Goal: Task Accomplishment & Management: Complete application form

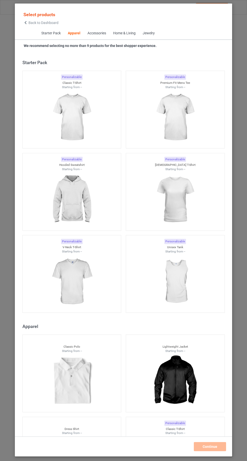
scroll to position [270, 0]
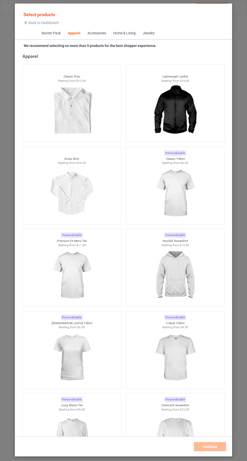
click at [183, 207] on img at bounding box center [175, 193] width 45 height 57
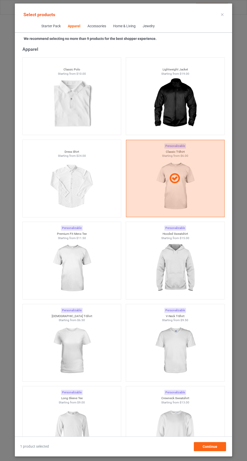
click at [79, 363] on img at bounding box center [71, 350] width 45 height 57
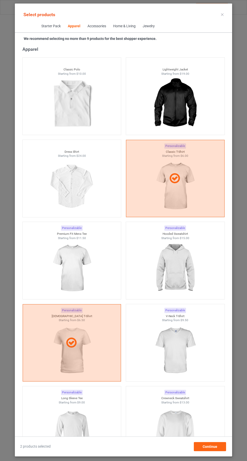
click at [173, 367] on img at bounding box center [175, 350] width 45 height 57
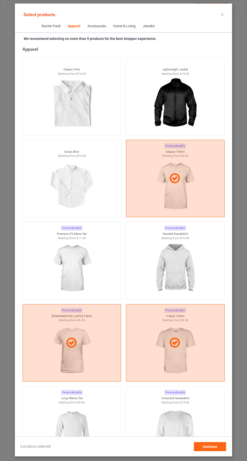
click at [189, 421] on img at bounding box center [175, 432] width 45 height 57
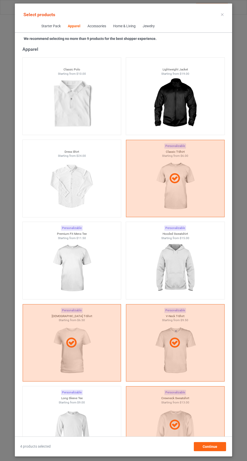
click at [188, 281] on img at bounding box center [175, 268] width 45 height 57
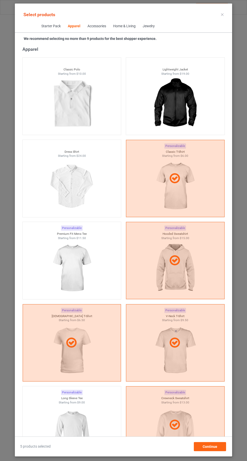
click at [85, 257] on img at bounding box center [71, 268] width 45 height 57
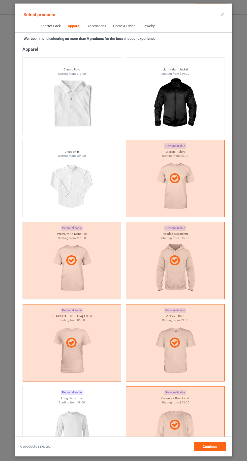
click at [87, 432] on img at bounding box center [71, 432] width 45 height 57
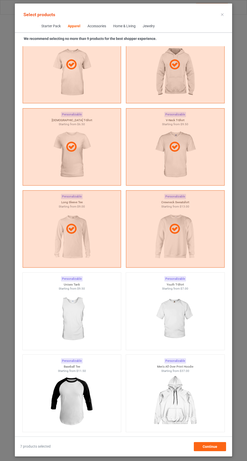
scroll to position [527, 0]
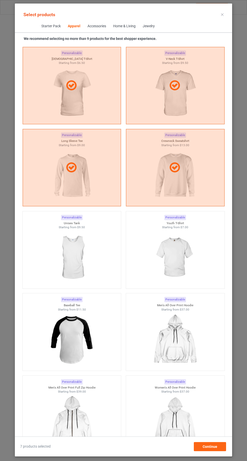
click at [186, 250] on img at bounding box center [175, 257] width 45 height 57
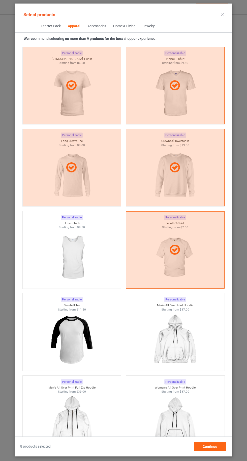
click at [93, 265] on img at bounding box center [71, 257] width 45 height 57
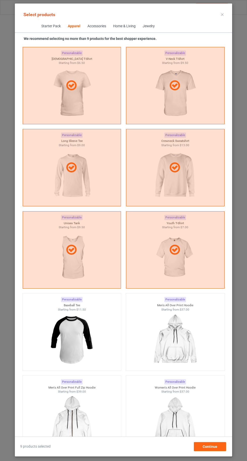
click at [223, 14] on icon at bounding box center [222, 14] width 3 height 3
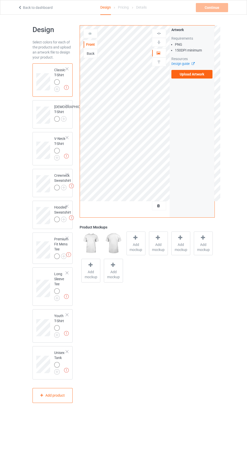
click at [0, 0] on img at bounding box center [0, 0] width 0 height 0
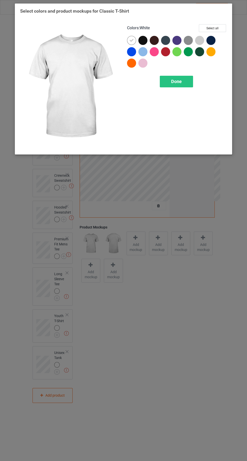
click at [211, 43] on div at bounding box center [211, 40] width 9 height 9
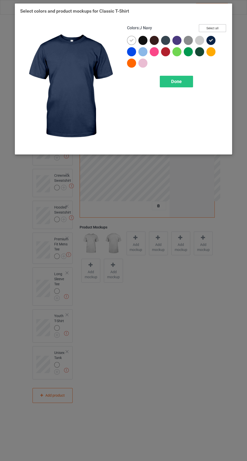
click at [216, 27] on button "Select all" at bounding box center [212, 28] width 27 height 8
click at [131, 40] on icon at bounding box center [131, 40] width 5 height 5
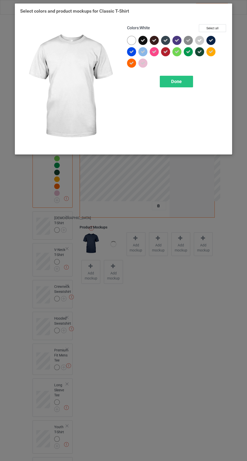
click at [177, 84] on div "Done" at bounding box center [176, 82] width 33 height 12
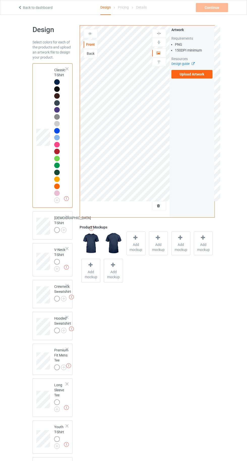
scroll to position [33, 0]
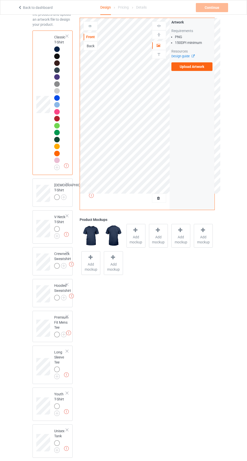
click at [0, 0] on img at bounding box center [0, 0] width 0 height 0
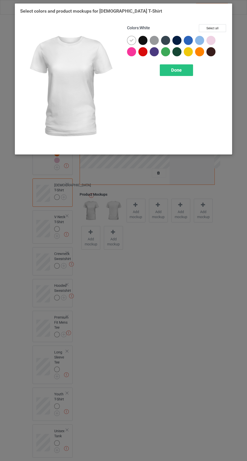
click at [178, 41] on div at bounding box center [177, 40] width 9 height 9
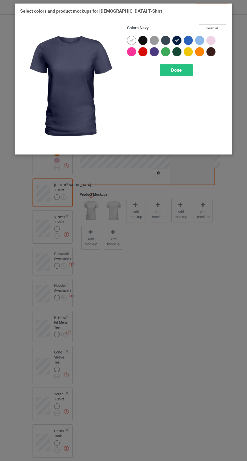
click at [220, 27] on button "Select all" at bounding box center [212, 28] width 27 height 8
click at [130, 38] on icon at bounding box center [131, 40] width 5 height 5
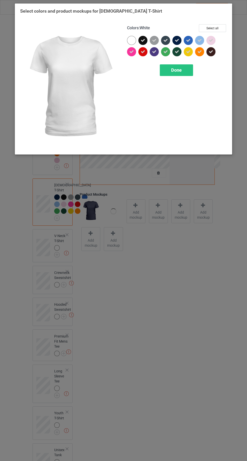
click at [184, 75] on div "Done" at bounding box center [176, 70] width 33 height 12
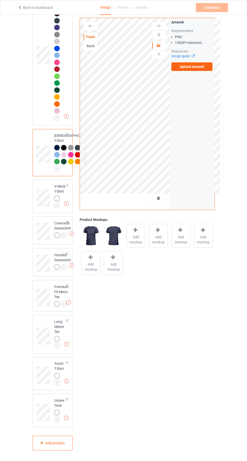
scroll to position [130, 0]
click at [0, 0] on img at bounding box center [0, 0] width 0 height 0
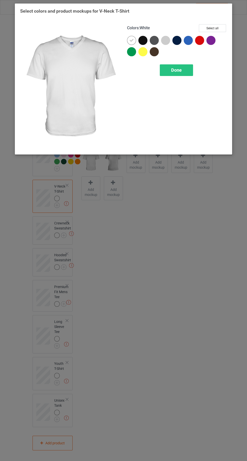
click at [173, 39] on div at bounding box center [177, 40] width 9 height 9
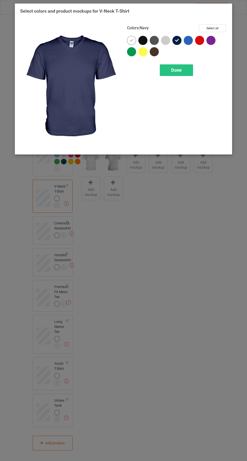
click at [209, 29] on button "Select all" at bounding box center [212, 28] width 27 height 8
click at [131, 40] on icon at bounding box center [131, 40] width 5 height 5
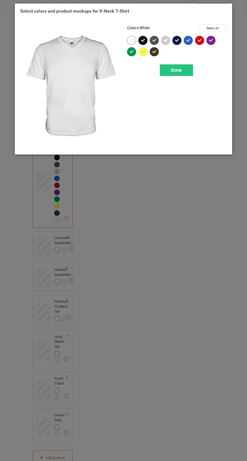
click at [180, 75] on div "Done" at bounding box center [176, 70] width 33 height 12
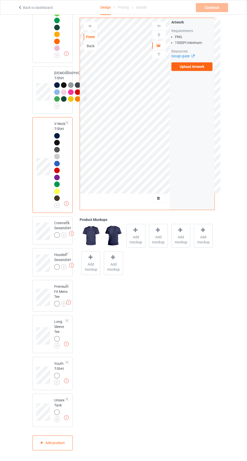
scroll to position [192, 0]
click at [0, 0] on img at bounding box center [0, 0] width 0 height 0
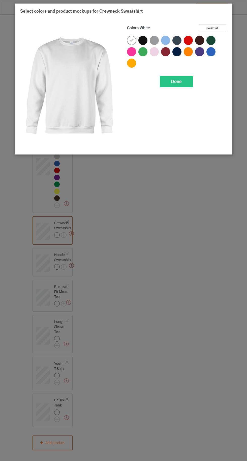
click at [176, 52] on div at bounding box center [177, 51] width 9 height 9
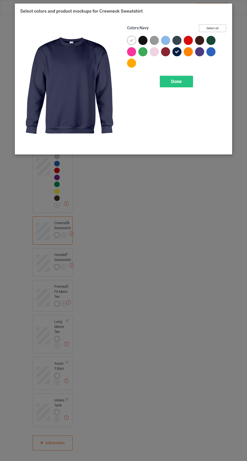
click at [218, 31] on button "Select all" at bounding box center [212, 28] width 27 height 8
click at [129, 40] on div at bounding box center [131, 40] width 9 height 9
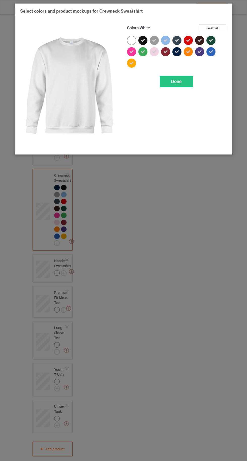
click at [183, 84] on div "Done" at bounding box center [176, 82] width 33 height 12
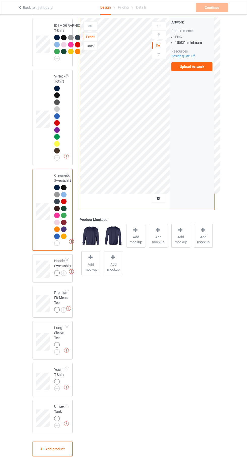
scroll to position [246, 0]
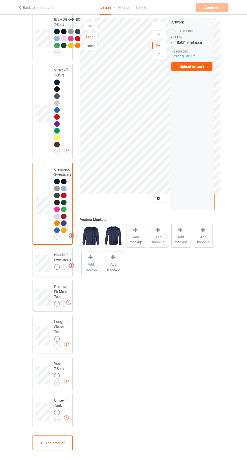
click at [0, 0] on img at bounding box center [0, 0] width 0 height 0
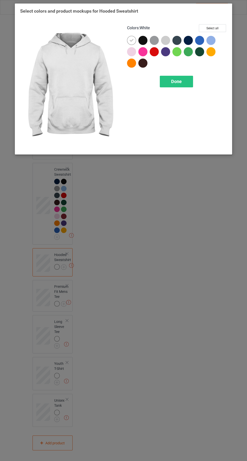
click at [190, 39] on div at bounding box center [188, 40] width 9 height 9
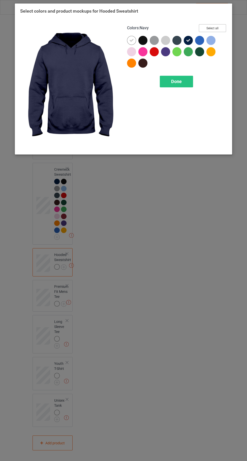
click at [215, 28] on button "Select all" at bounding box center [212, 28] width 27 height 8
click at [129, 39] on div at bounding box center [131, 40] width 9 height 9
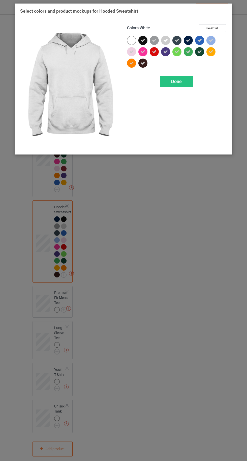
click at [182, 84] on div "Done" at bounding box center [176, 82] width 33 height 12
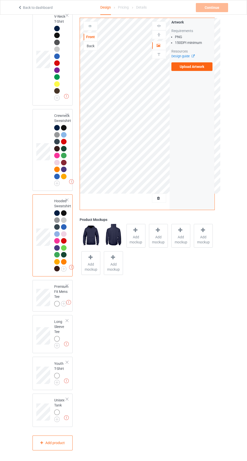
scroll to position [300, 0]
click at [0, 0] on img at bounding box center [0, 0] width 0 height 0
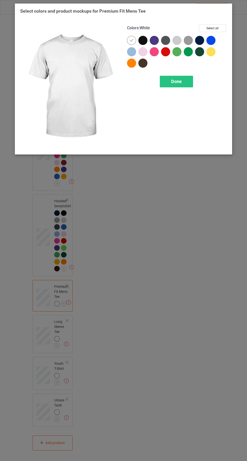
click at [200, 39] on div at bounding box center [199, 40] width 9 height 9
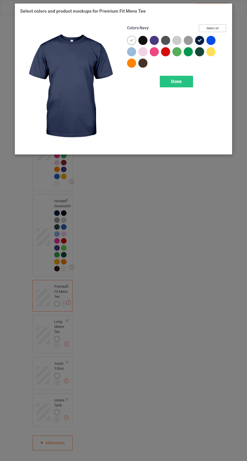
click at [218, 30] on button "Select all" at bounding box center [212, 28] width 27 height 8
click at [129, 40] on div at bounding box center [131, 40] width 9 height 9
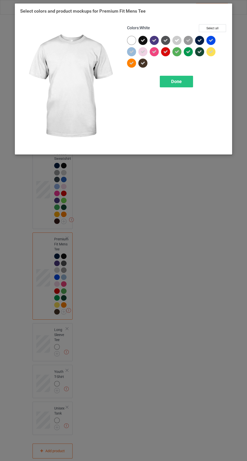
click at [185, 85] on div "Done" at bounding box center [176, 82] width 33 height 12
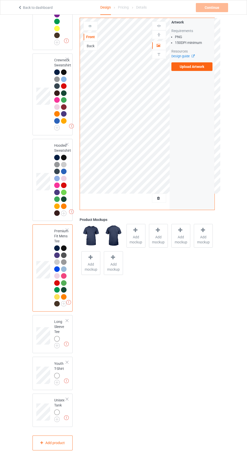
scroll to position [355, 0]
click at [0, 0] on img at bounding box center [0, 0] width 0 height 0
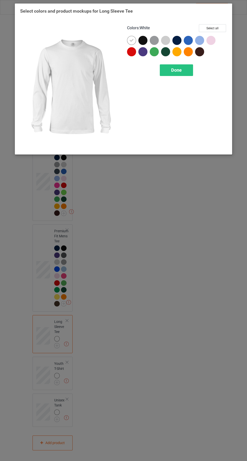
click at [175, 41] on div at bounding box center [177, 40] width 9 height 9
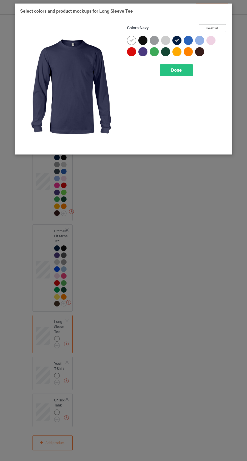
click at [213, 30] on button "Select all" at bounding box center [212, 28] width 27 height 8
click at [131, 40] on icon at bounding box center [131, 40] width 5 height 5
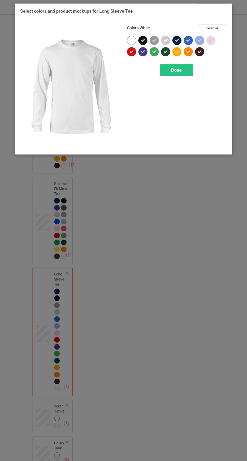
click at [180, 82] on div "Colors : White Select all Done" at bounding box center [177, 87] width 107 height 132
click at [184, 70] on div "Done" at bounding box center [176, 70] width 33 height 12
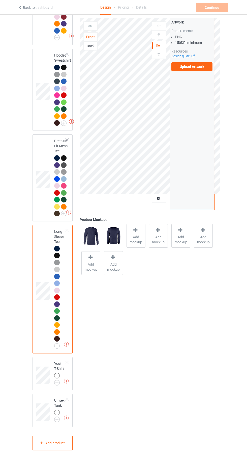
scroll to position [445, 0]
click at [0, 0] on img at bounding box center [0, 0] width 0 height 0
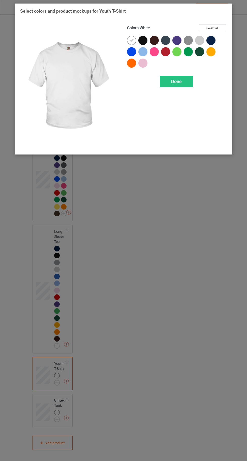
click at [217, 42] on div at bounding box center [212, 41] width 11 height 11
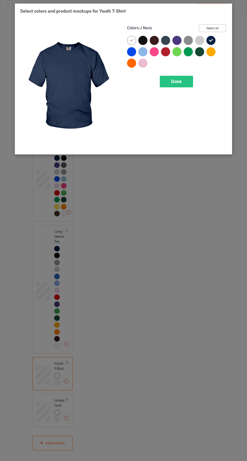
click at [214, 27] on button "Select all" at bounding box center [212, 28] width 27 height 8
click at [131, 40] on icon at bounding box center [131, 40] width 5 height 5
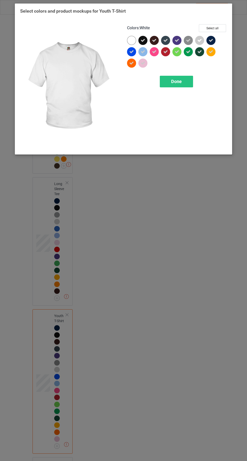
click at [168, 86] on div "Done" at bounding box center [176, 82] width 33 height 12
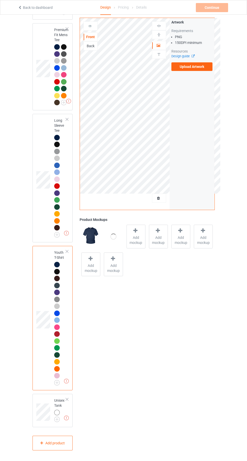
scroll to position [556, 0]
click at [0, 0] on img at bounding box center [0, 0] width 0 height 0
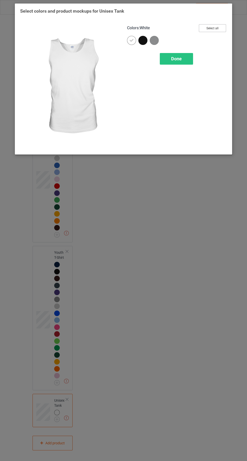
click at [211, 28] on button "Select all" at bounding box center [212, 28] width 27 height 8
click at [128, 40] on div at bounding box center [131, 40] width 9 height 9
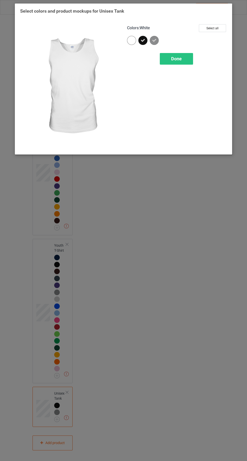
click at [175, 62] on div "Done" at bounding box center [176, 59] width 33 height 12
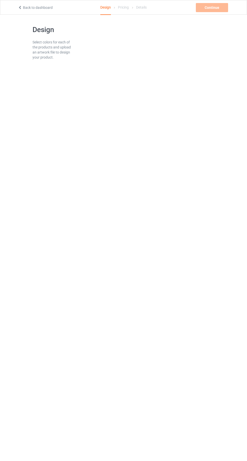
scroll to position [14, 0]
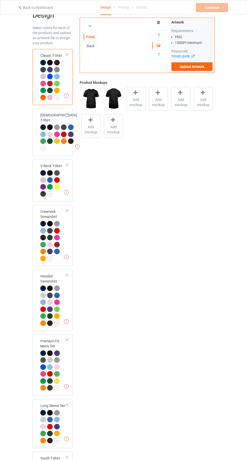
click at [197, 65] on label "Upload Artwork" at bounding box center [192, 66] width 41 height 9
click at [0, 0] on input "Upload Artwork" at bounding box center [0, 0] width 0 height 0
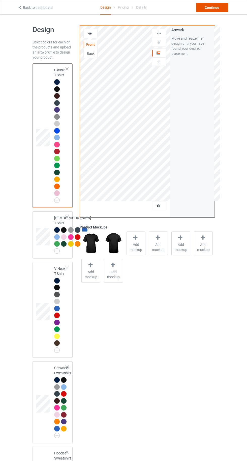
click at [209, 9] on div "Continue" at bounding box center [212, 7] width 32 height 9
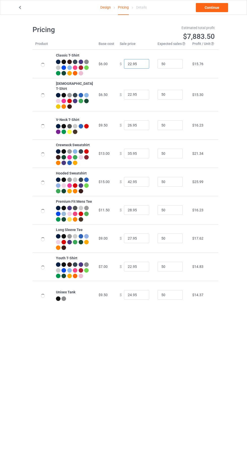
click at [124, 66] on input "22.95" at bounding box center [136, 64] width 25 height 10
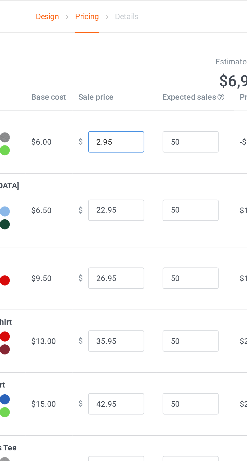
type input "20.95"
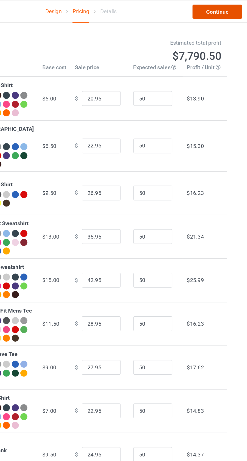
click at [213, 6] on link "Continue" at bounding box center [212, 7] width 32 height 9
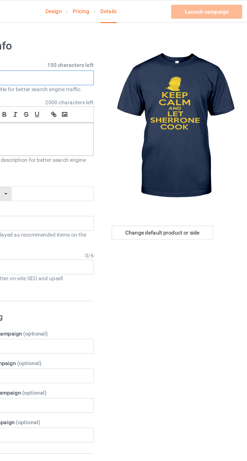
click at [92, 51] on input "text" at bounding box center [82, 51] width 99 height 10
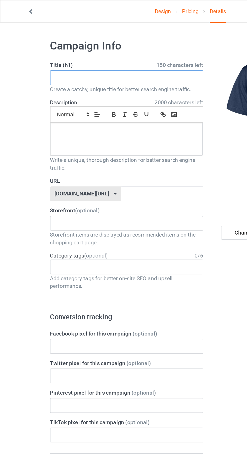
paste input "CALM AND LET [PERSON_NAME]"
type input "CALM AND LET [PERSON_NAME]"
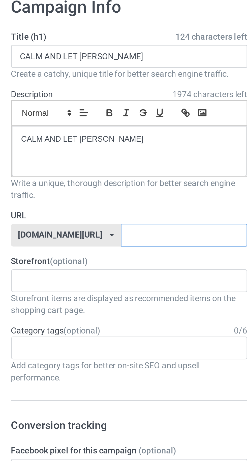
click at [111, 125] on input "text" at bounding box center [105, 126] width 53 height 10
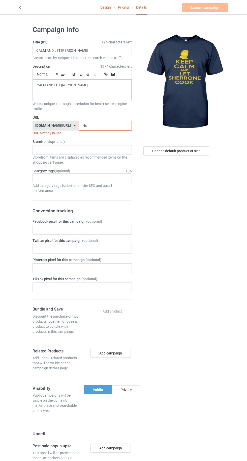
type input "Hsi"
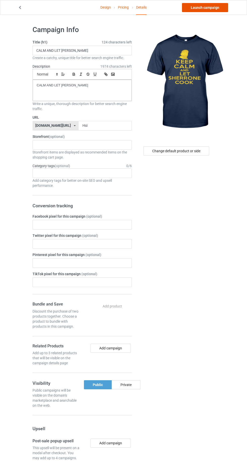
click at [203, 7] on link "Launch campaign" at bounding box center [205, 7] width 46 height 9
